Goal: Task Accomplishment & Management: Manage account settings

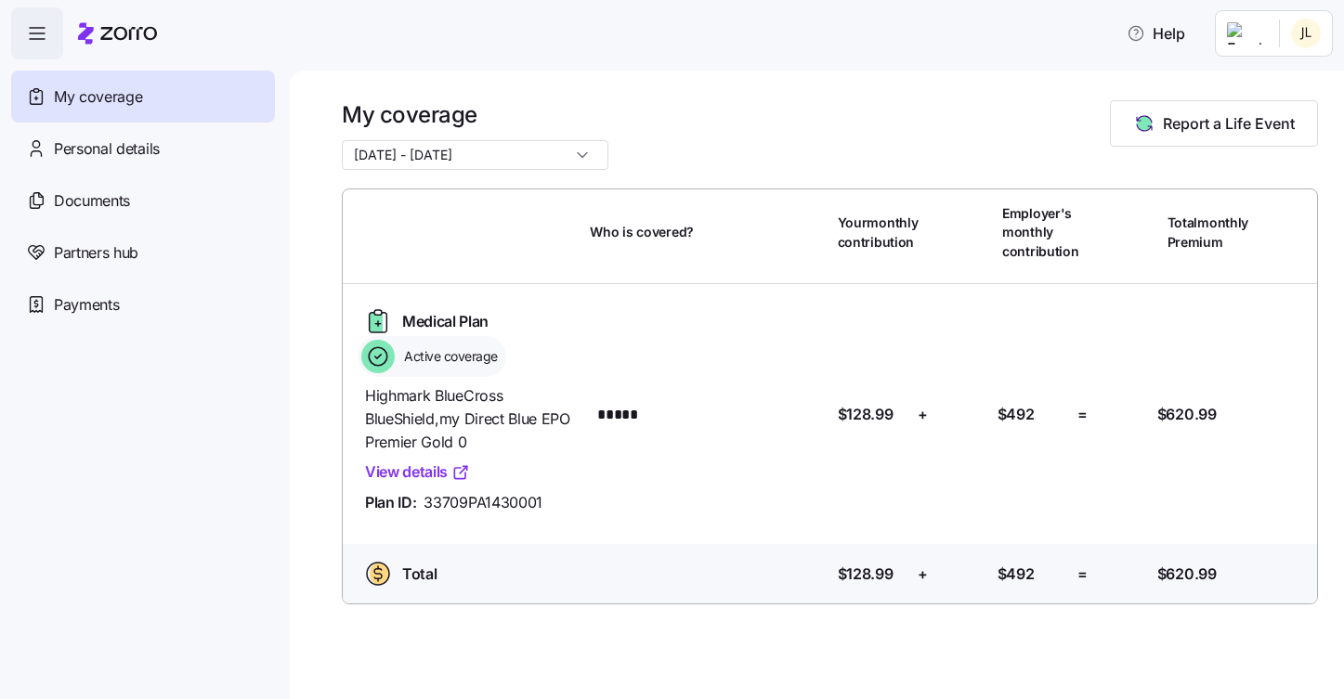
click at [1313, 32] on html "Help My coverage Personal details Documents Partners hub Payments My coverage […" at bounding box center [672, 344] width 1344 height 688
click at [1283, 76] on div "Admin view" at bounding box center [1244, 83] width 97 height 20
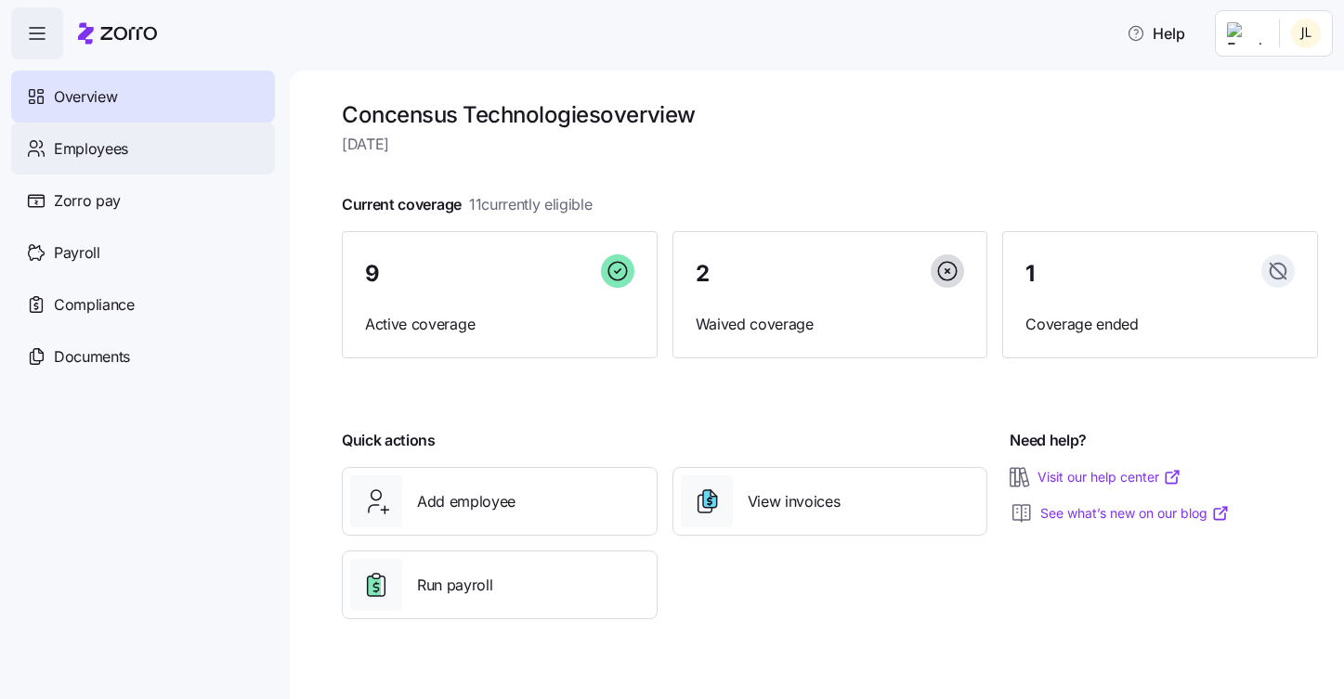
click at [85, 149] on span "Employees" at bounding box center [91, 148] width 74 height 23
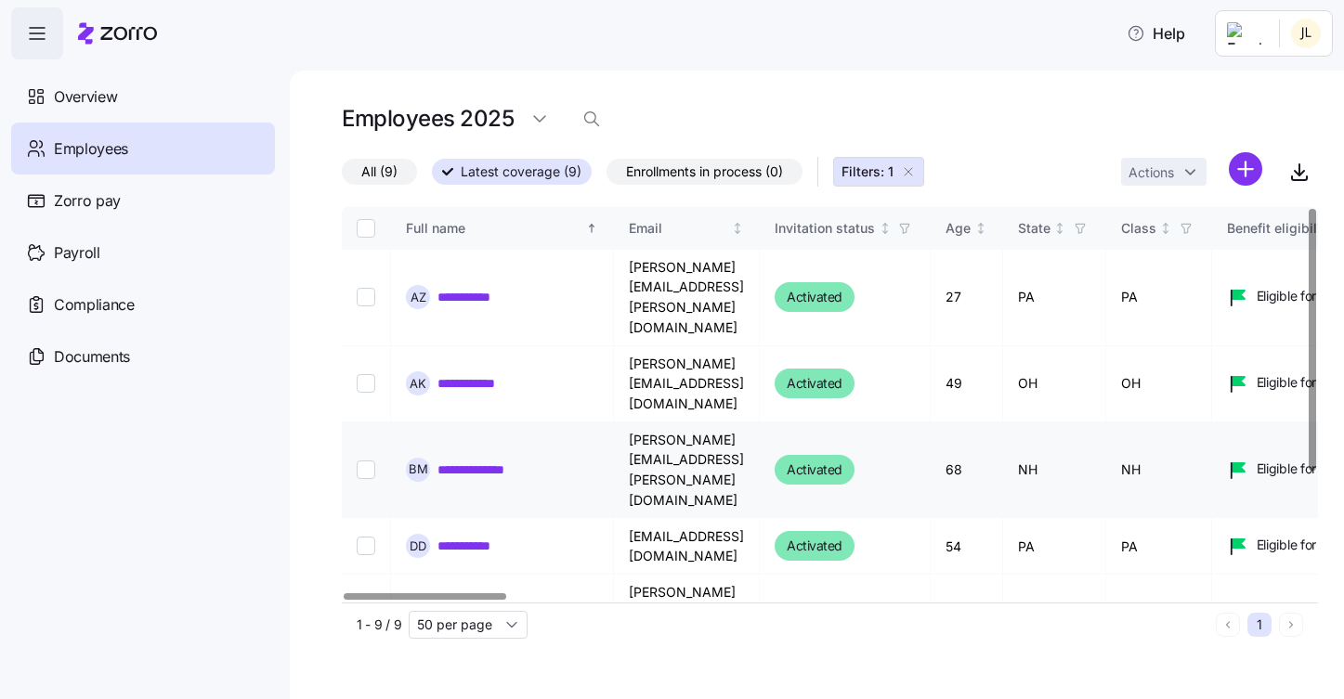
click at [370, 461] on input "Select record 3" at bounding box center [366, 470] width 19 height 19
checkbox input "true"
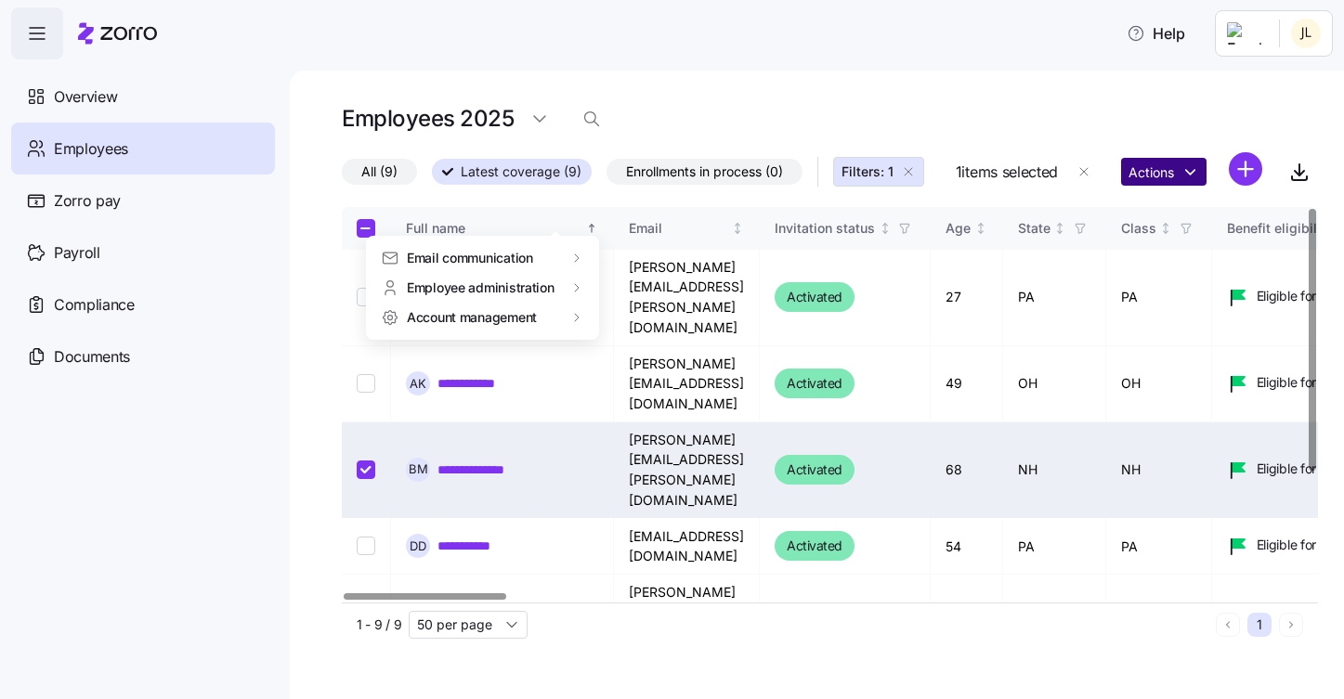
click at [582, 216] on html "**********" at bounding box center [672, 344] width 1344 height 688
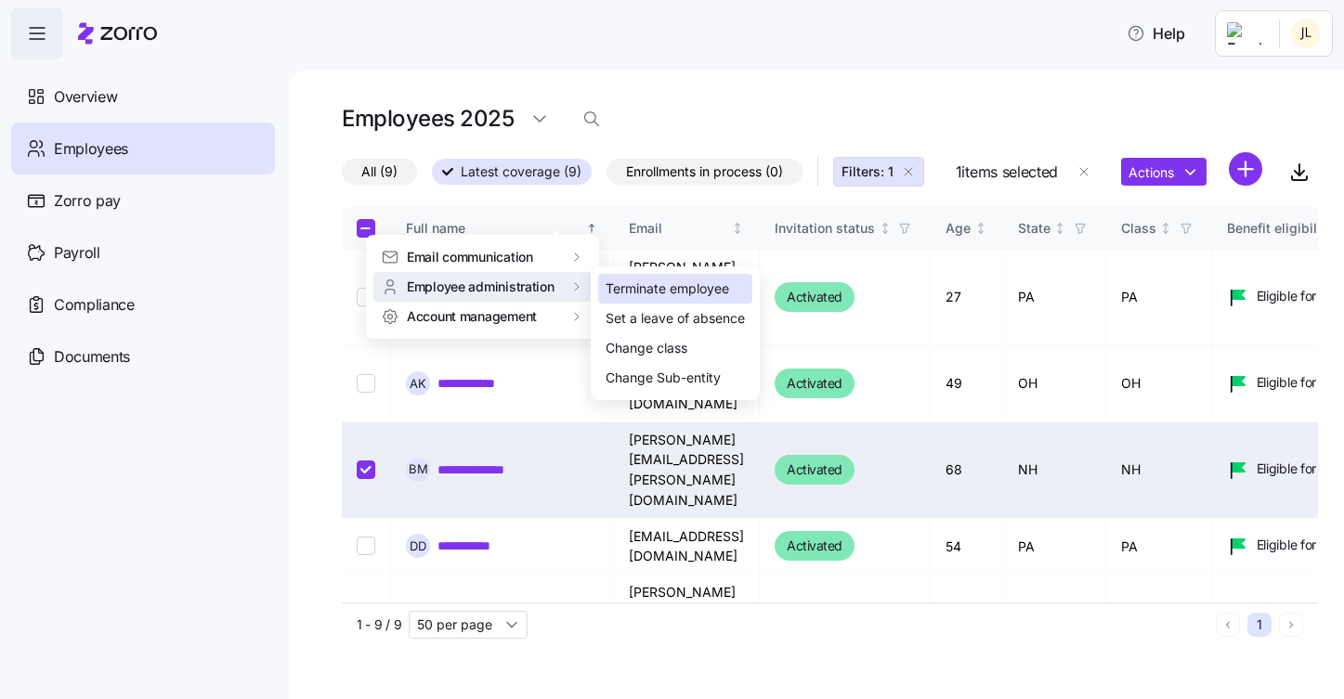
click at [695, 292] on div "Terminate employee" at bounding box center [668, 289] width 124 height 20
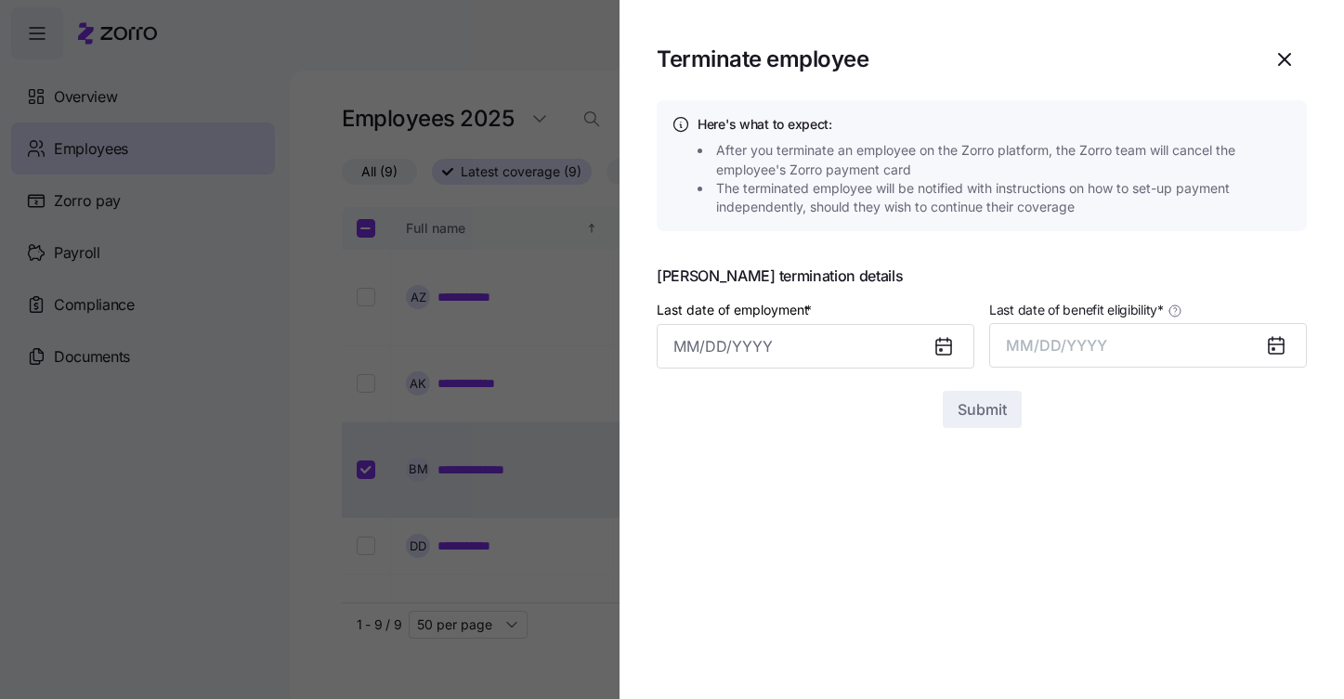
click at [941, 346] on icon at bounding box center [943, 346] width 15 height 0
click at [902, 348] on input "Last date of employment *" at bounding box center [816, 346] width 318 height 45
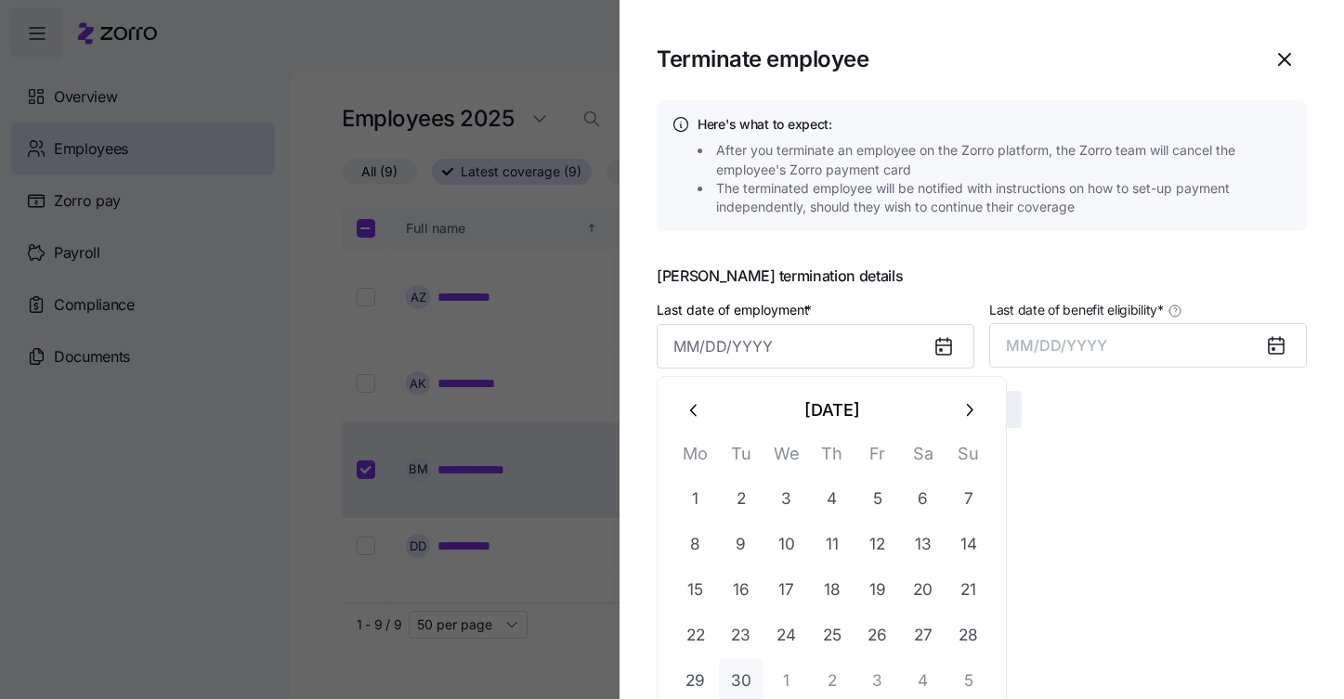
click at [744, 679] on button "30" at bounding box center [741, 682] width 45 height 45
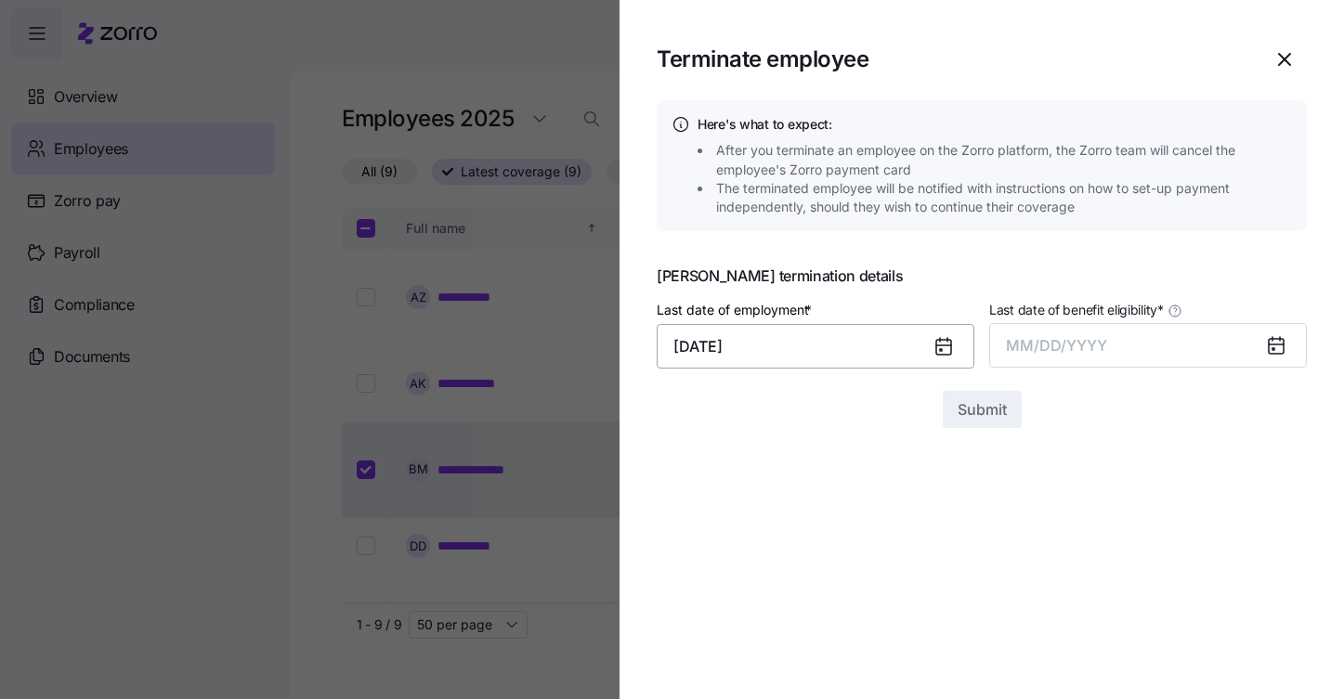
click at [891, 349] on input "[DATE]" at bounding box center [816, 346] width 318 height 45
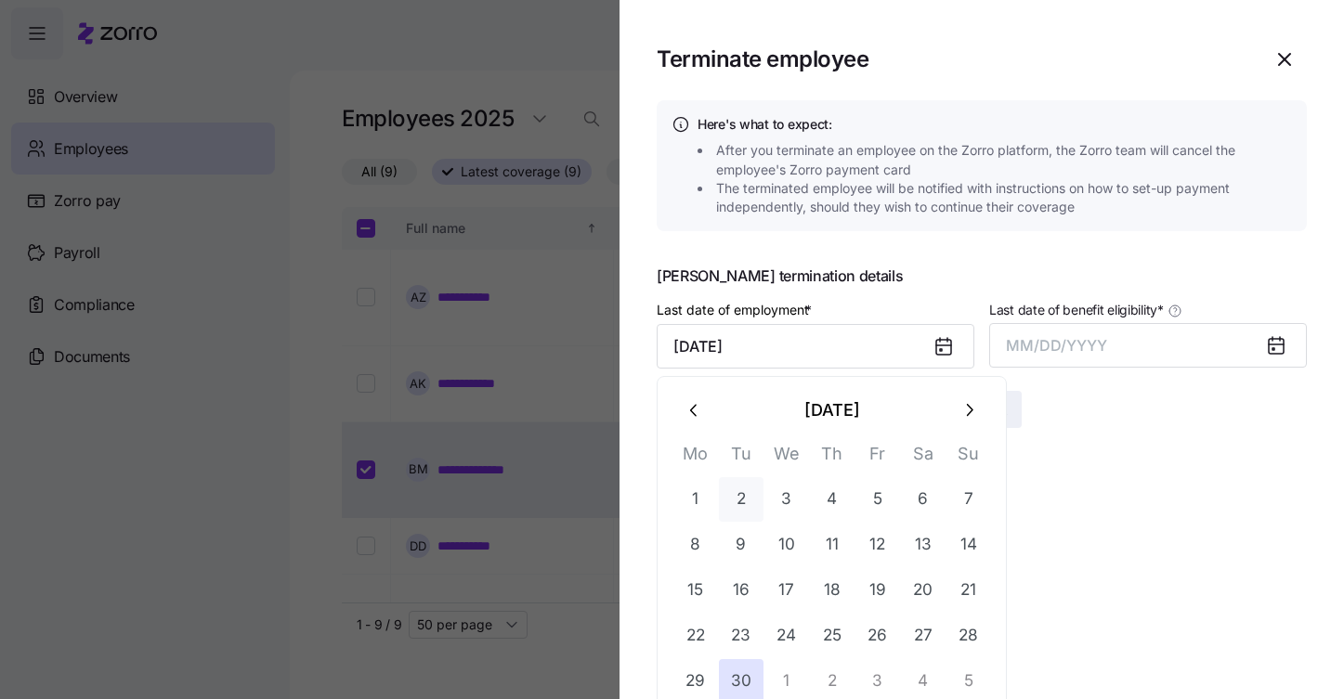
click at [745, 503] on button "2" at bounding box center [741, 499] width 45 height 45
type input "[DATE]"
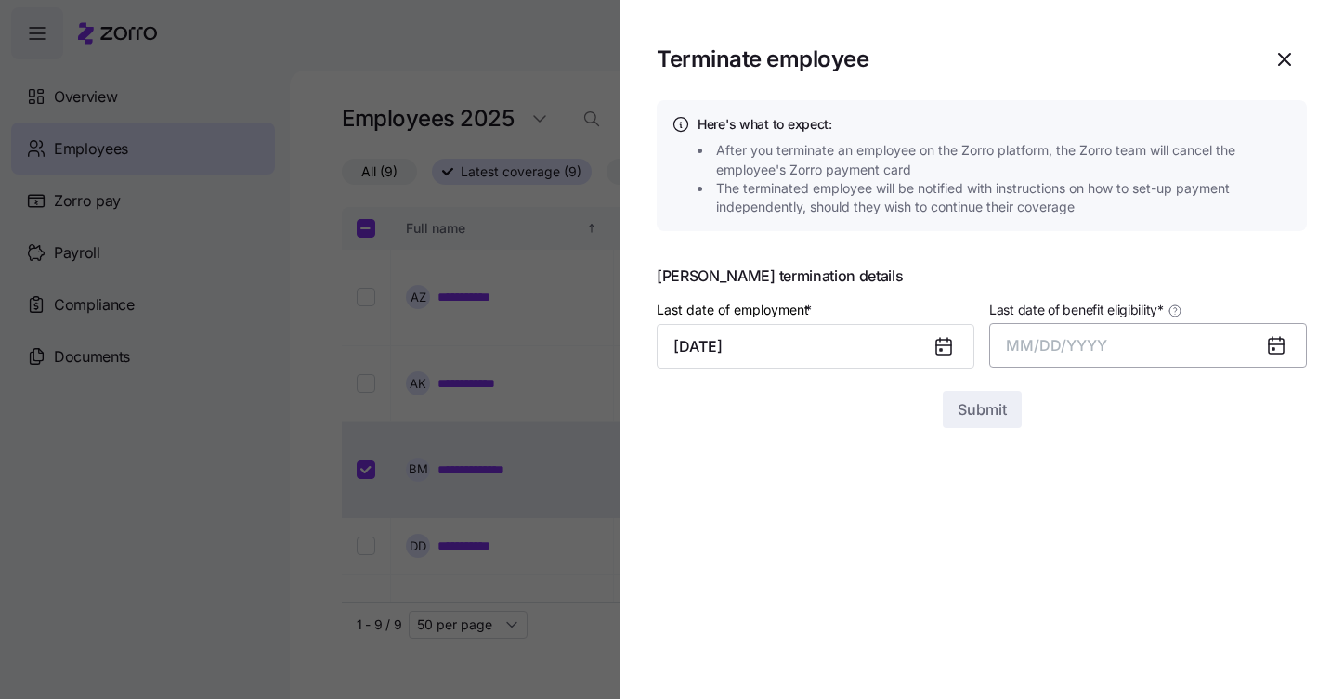
click at [1232, 339] on button "MM/DD/YYYY" at bounding box center [1148, 345] width 318 height 45
click at [1275, 340] on icon at bounding box center [1276, 346] width 15 height 15
click at [1275, 344] on icon at bounding box center [1276, 346] width 15 height 15
click at [1210, 346] on button "MM/DD/YYYY" at bounding box center [1148, 345] width 318 height 45
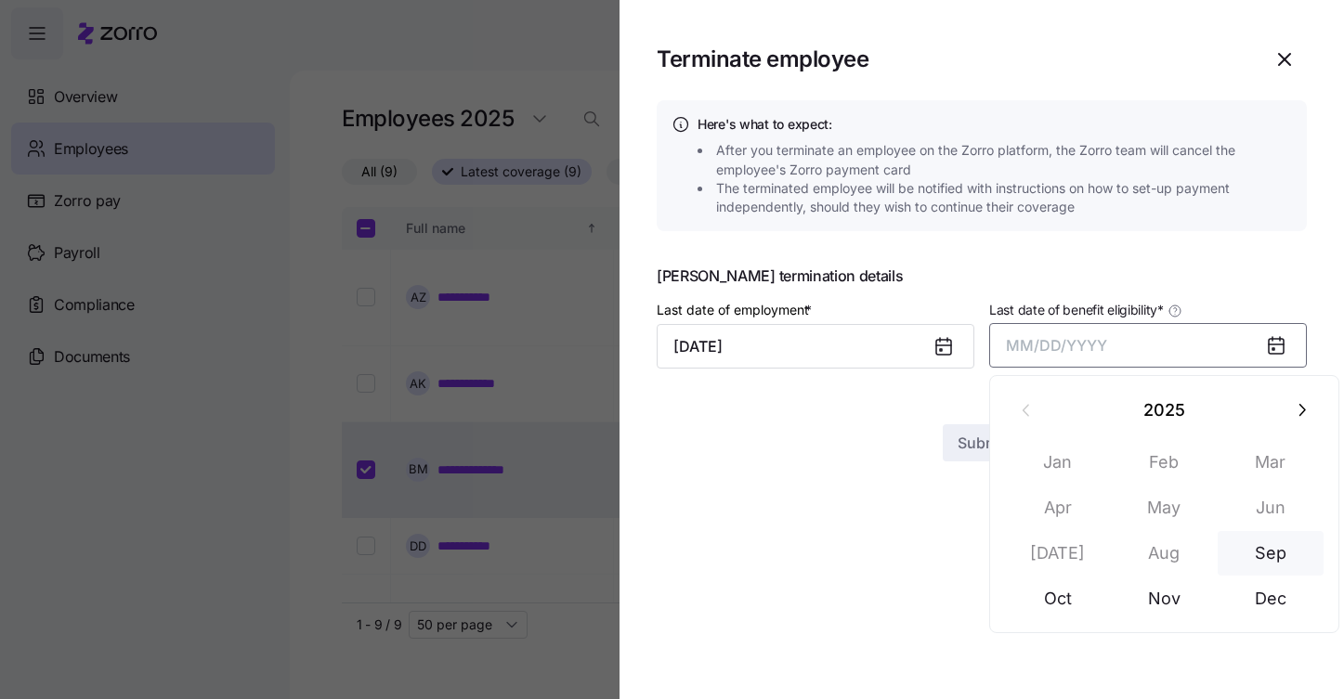
click at [1274, 552] on button "Sep" at bounding box center [1271, 553] width 106 height 45
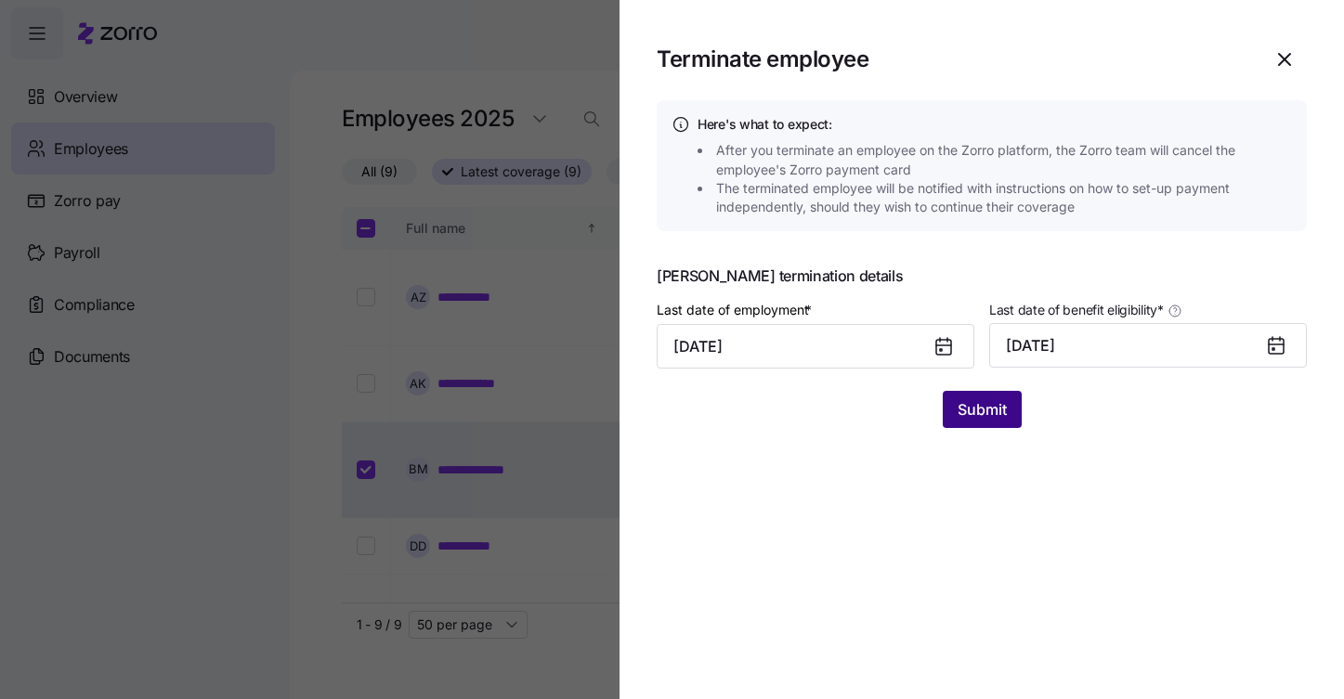
click at [984, 399] on span "Submit" at bounding box center [982, 410] width 49 height 22
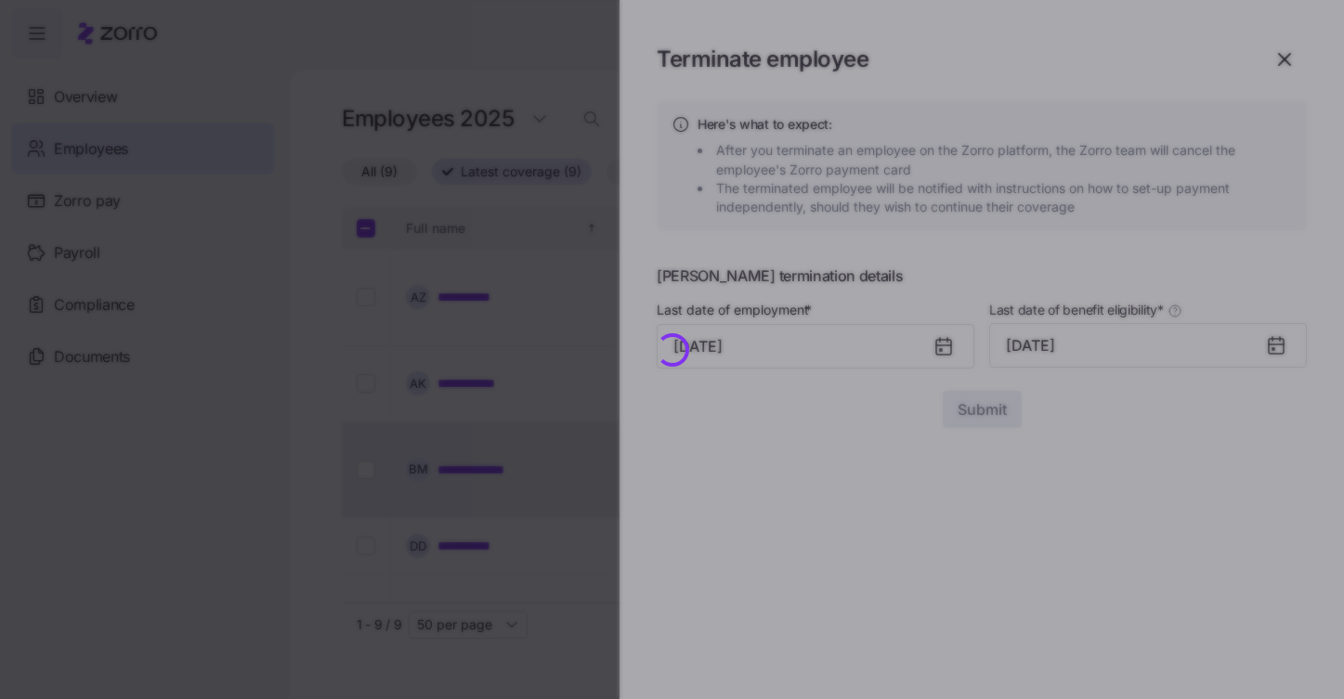
checkbox input "false"
